Goal: Task Accomplishment & Management: Use online tool/utility

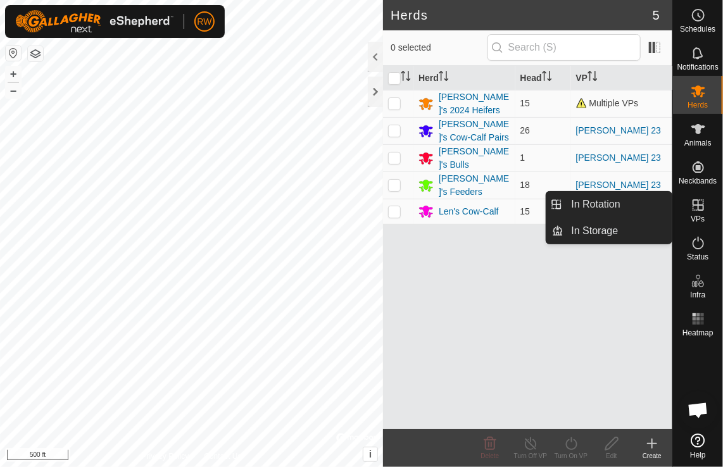
click at [697, 198] on icon at bounding box center [698, 205] width 15 height 15
click at [635, 208] on link "In Rotation" at bounding box center [618, 204] width 108 height 25
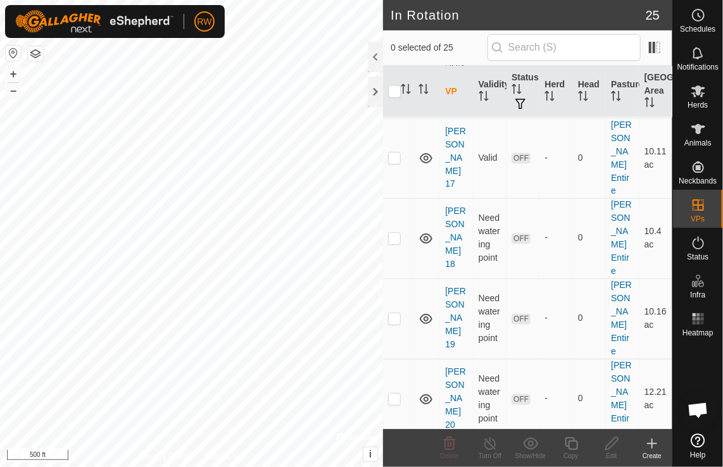
scroll to position [823, 0]
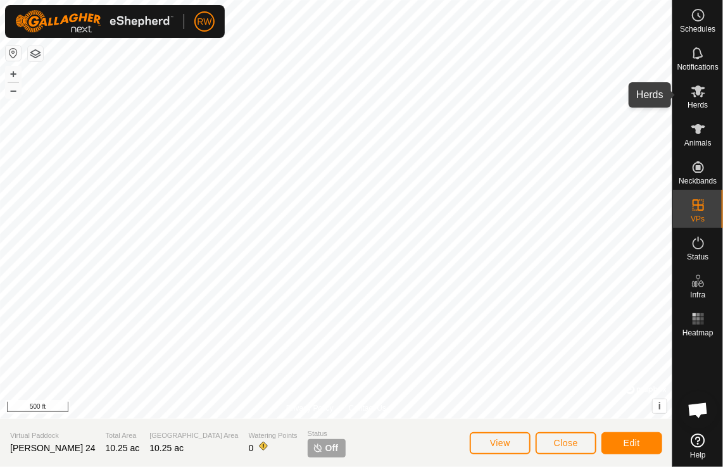
click at [700, 90] on icon at bounding box center [699, 92] width 14 height 12
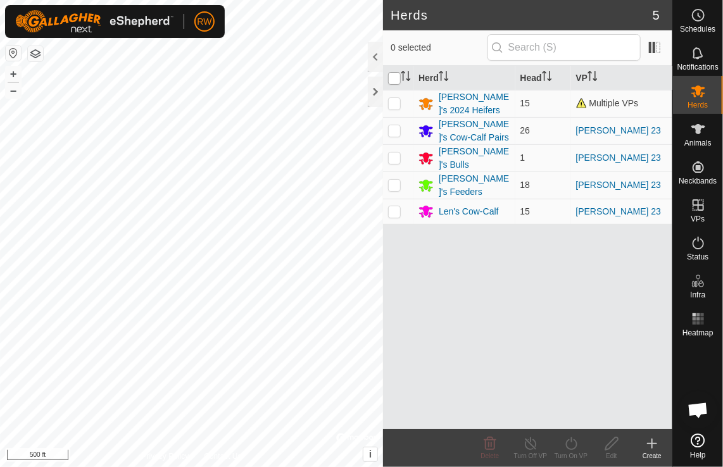
click at [398, 80] on input "checkbox" at bounding box center [394, 78] width 13 height 13
checkbox input "true"
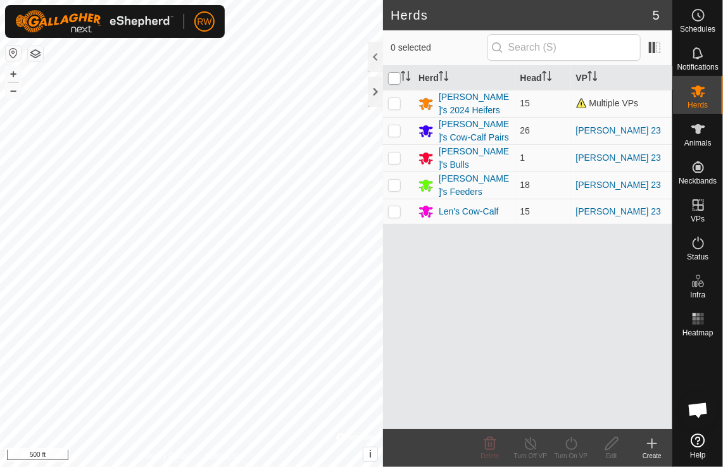
checkbox input "true"
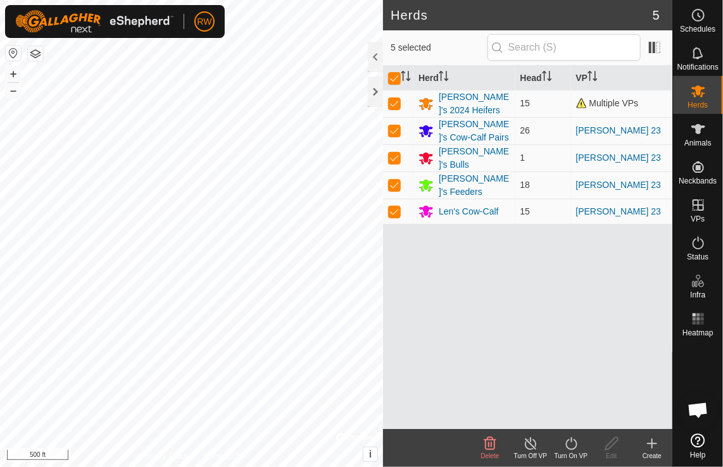
click at [573, 445] on icon at bounding box center [572, 443] width 16 height 15
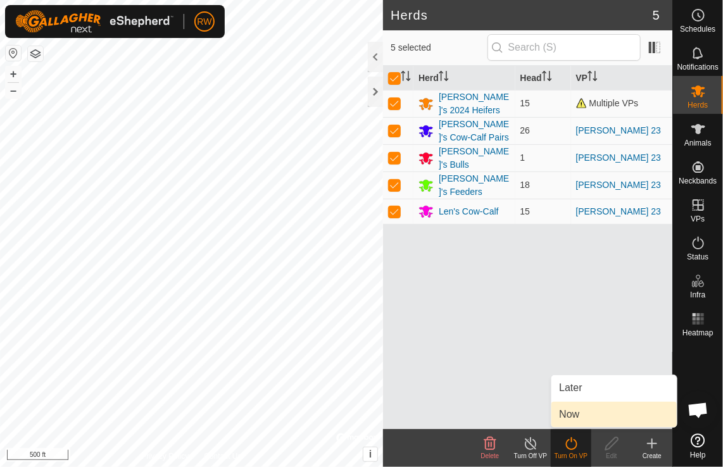
click at [585, 414] on link "Now" at bounding box center [614, 414] width 125 height 25
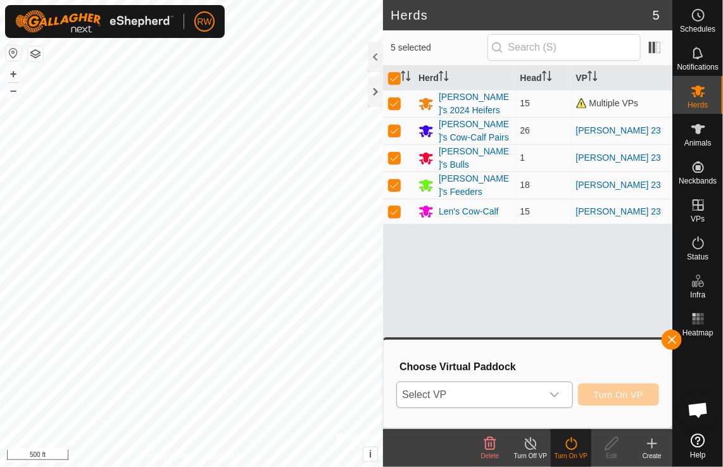
drag, startPoint x: 573, startPoint y: 398, endPoint x: 565, endPoint y: 397, distance: 7.7
click at [573, 398] on p-select "Select VP" at bounding box center [485, 395] width 176 height 27
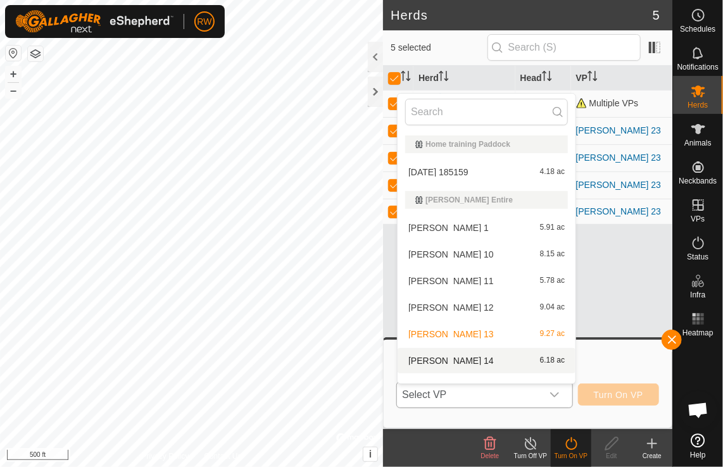
scroll to position [16, 0]
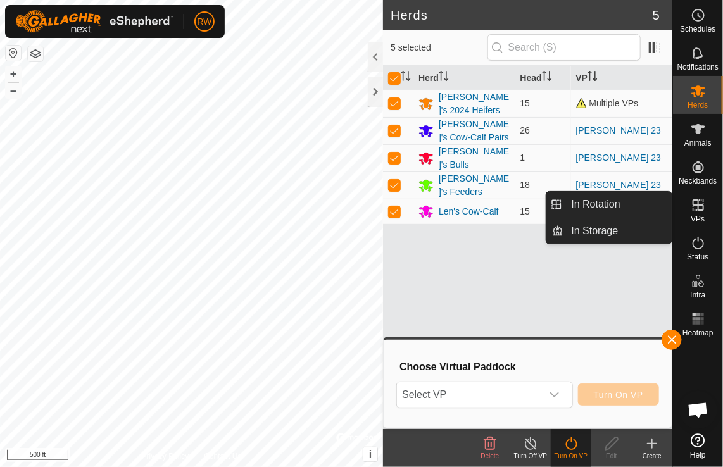
drag, startPoint x: 694, startPoint y: 201, endPoint x: 684, endPoint y: 200, distance: 9.5
click at [693, 201] on icon at bounding box center [698, 205] width 11 height 11
click at [619, 203] on link "In Rotation" at bounding box center [618, 204] width 108 height 25
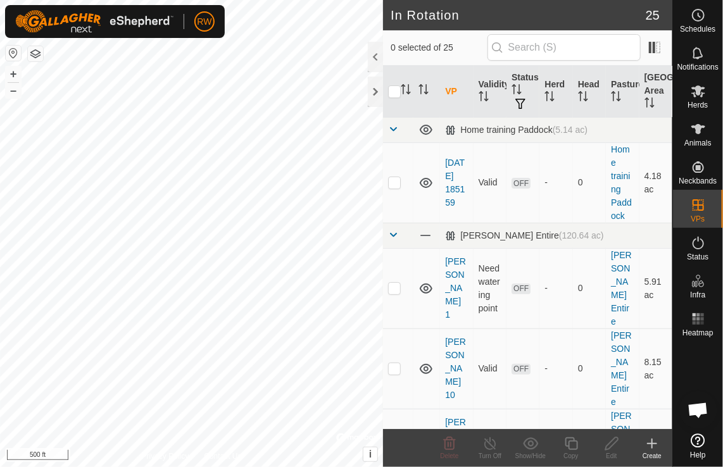
checkbox input "true"
click at [614, 444] on icon at bounding box center [612, 444] width 13 height 13
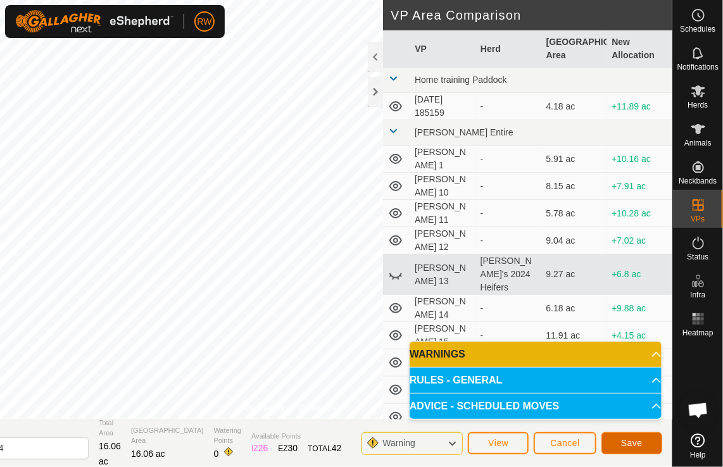
click at [621, 445] on button "Save" at bounding box center [632, 444] width 61 height 22
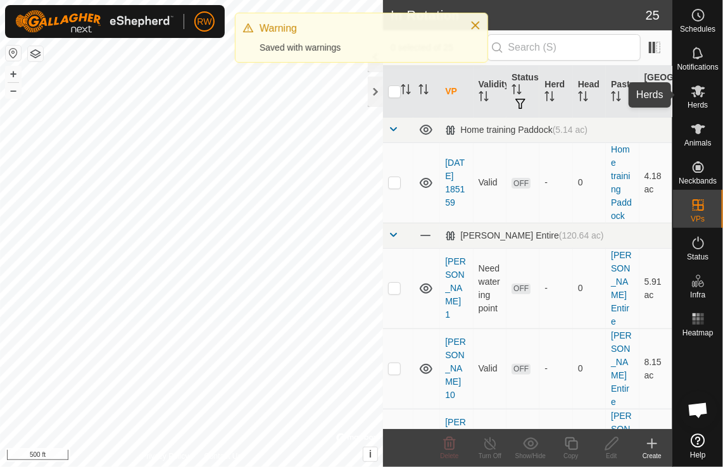
click at [706, 87] on es-mob-svg-icon at bounding box center [698, 91] width 23 height 20
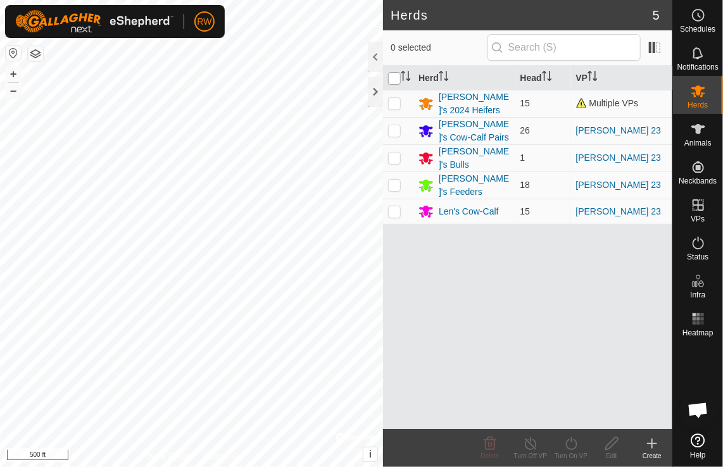
click at [395, 76] on input "checkbox" at bounding box center [394, 78] width 13 height 13
checkbox input "true"
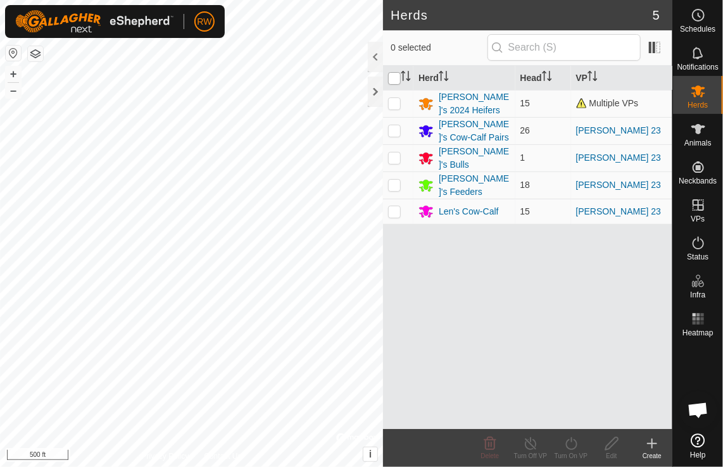
checkbox input "true"
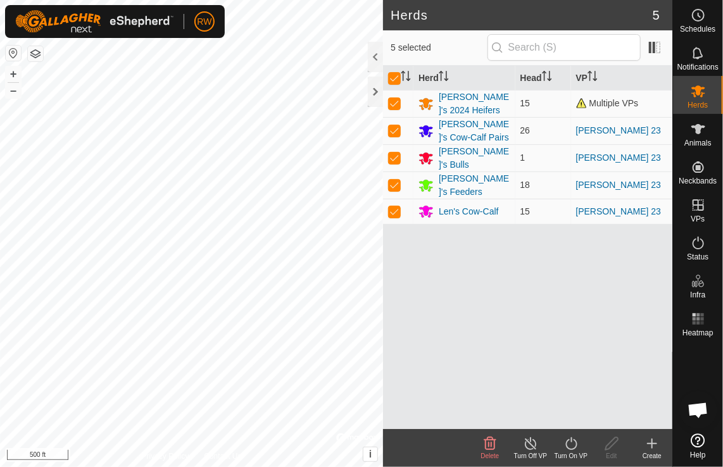
click at [576, 442] on icon at bounding box center [571, 444] width 11 height 13
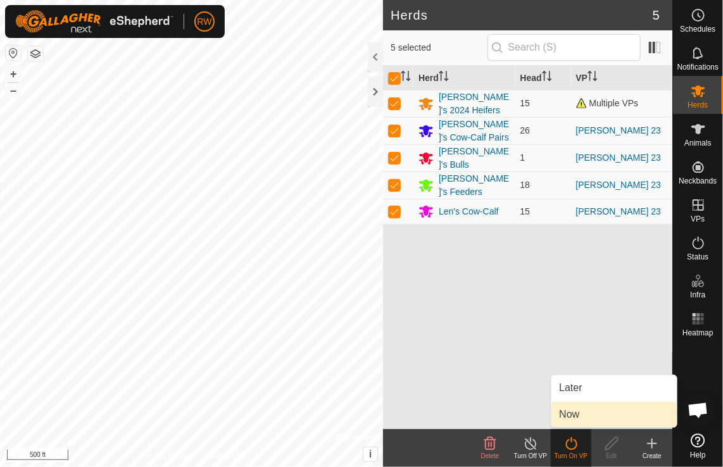
click at [568, 409] on link "Now" at bounding box center [614, 414] width 125 height 25
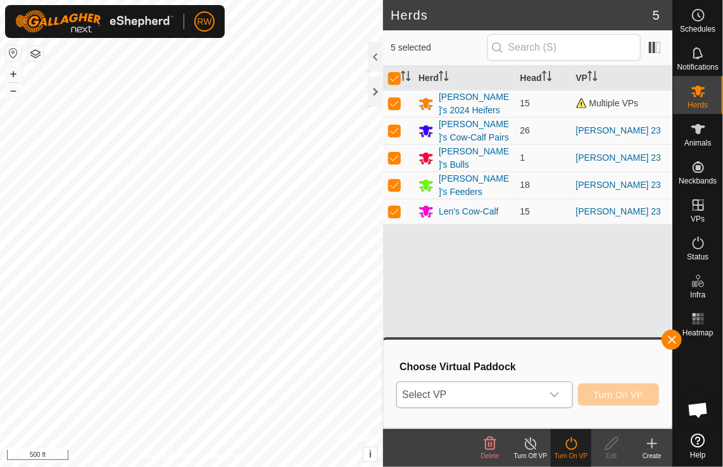
drag, startPoint x: 557, startPoint y: 397, endPoint x: 488, endPoint y: 394, distance: 69.1
click at [557, 396] on icon "dropdown trigger" at bounding box center [554, 395] width 9 height 5
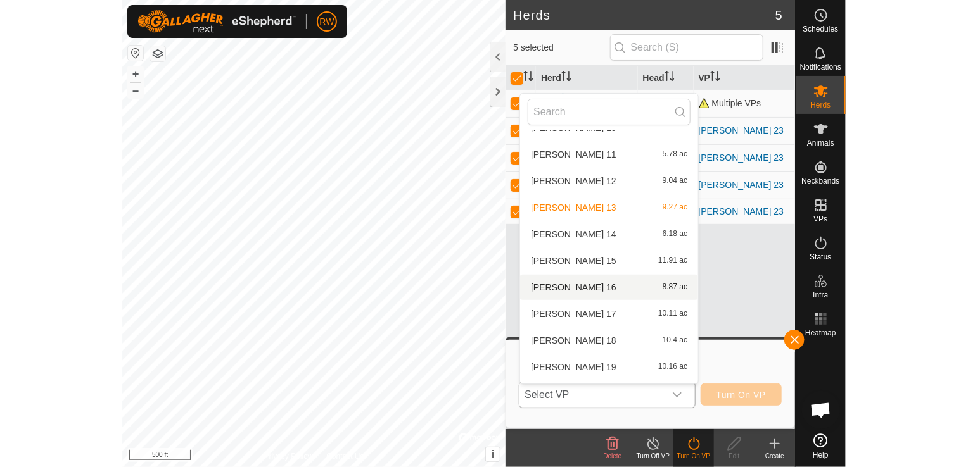
scroll to position [253, 0]
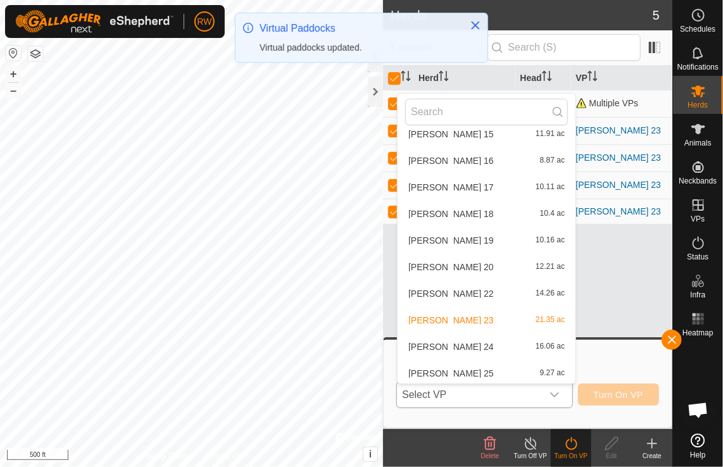
click at [446, 346] on li "[PERSON_NAME] 24 16.06 ac" at bounding box center [487, 346] width 178 height 25
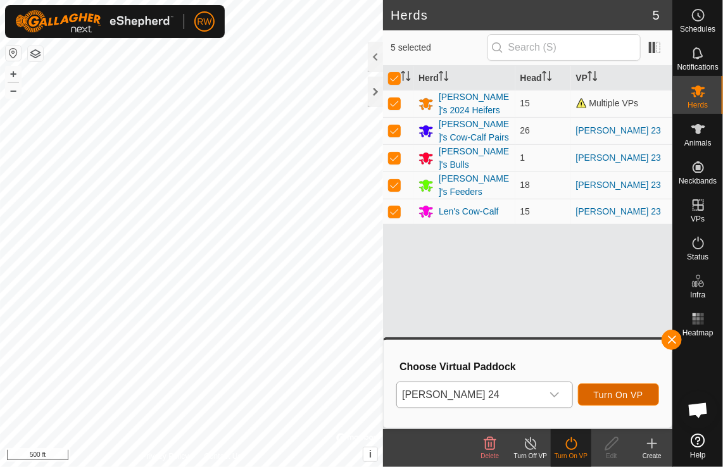
click at [614, 395] on span "Turn On VP" at bounding box center [618, 395] width 49 height 10
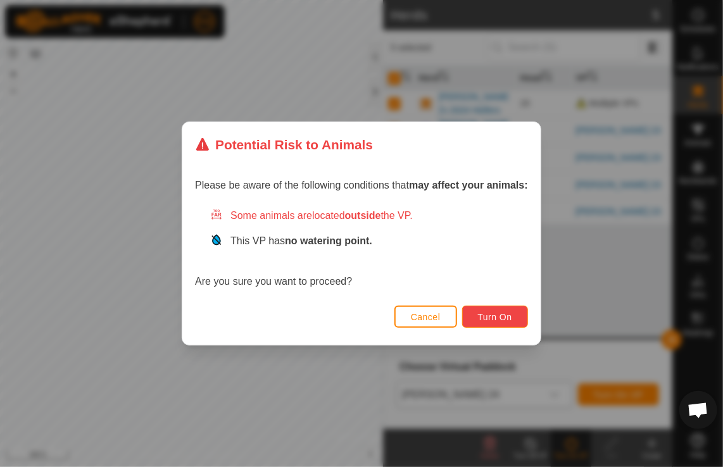
click at [504, 322] on button "Turn On" at bounding box center [495, 317] width 66 height 22
